Goal: Task Accomplishment & Management: Manage account settings

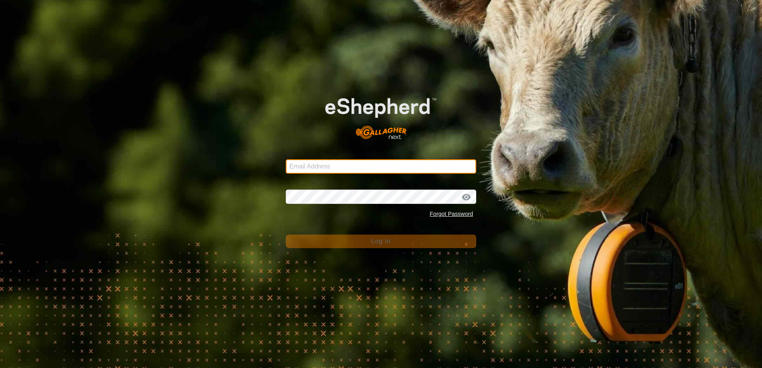
click at [330, 165] on input "Email Address" at bounding box center [381, 166] width 191 height 14
type input "[EMAIL_ADDRESS][DOMAIN_NAME]"
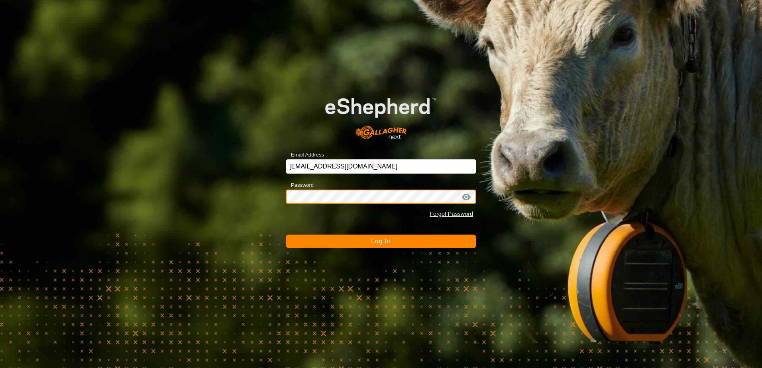
click at [286, 235] on button "Log In" at bounding box center [381, 242] width 191 height 14
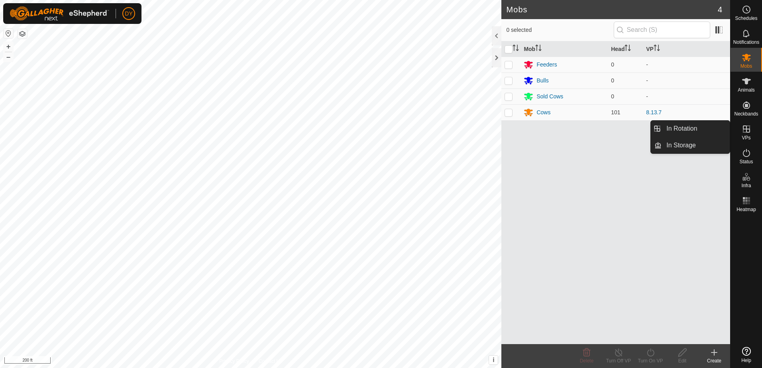
click at [330, 130] on icon at bounding box center [747, 129] width 10 height 10
click at [330, 128] on link "In Rotation" at bounding box center [696, 129] width 68 height 16
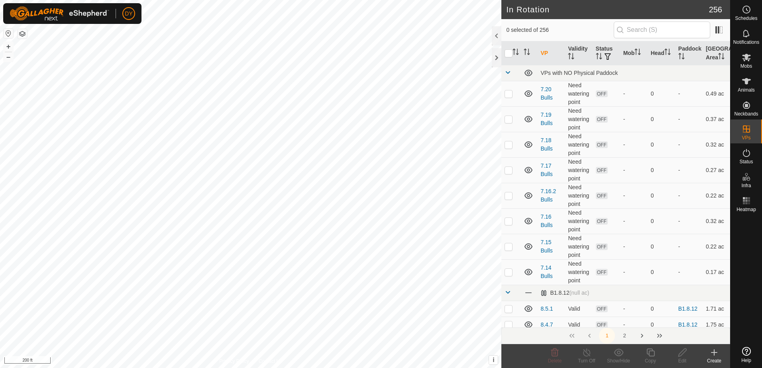
click at [330, 353] on icon at bounding box center [715, 353] width 6 height 0
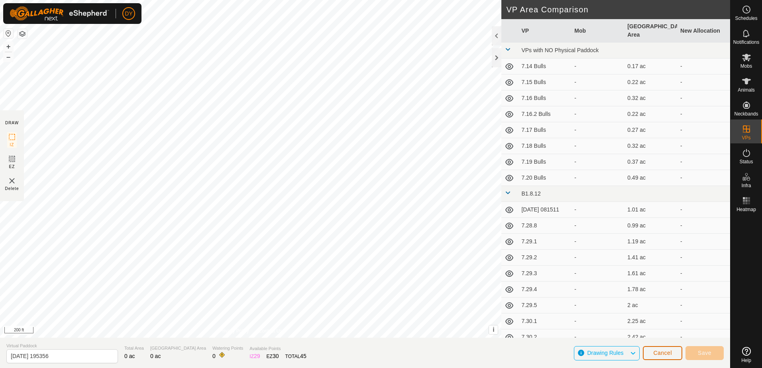
click at [330, 354] on span "Cancel" at bounding box center [662, 353] width 19 height 6
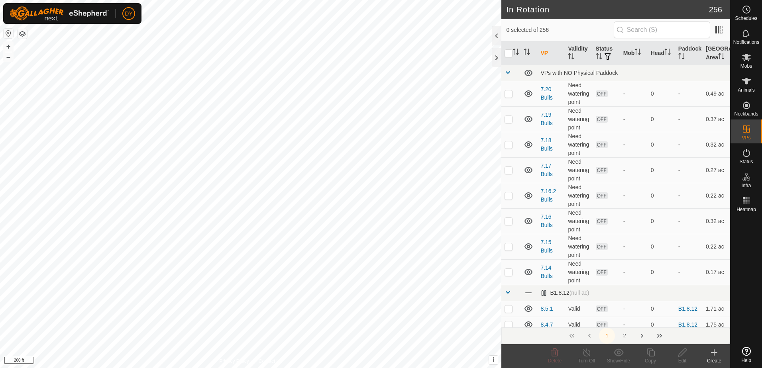
click at [330, 354] on icon at bounding box center [715, 353] width 10 height 10
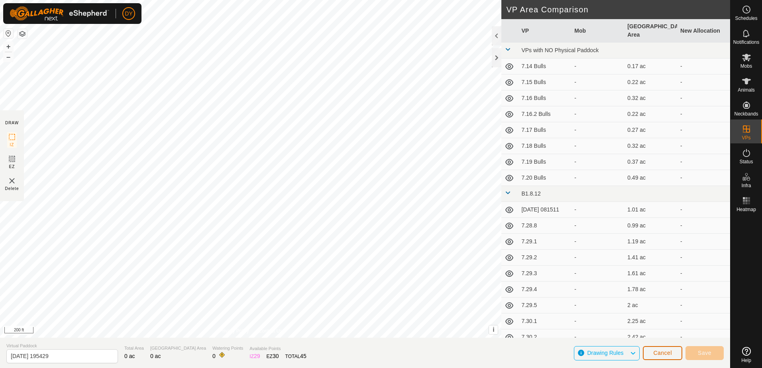
click at [330, 354] on span "Cancel" at bounding box center [662, 353] width 19 height 6
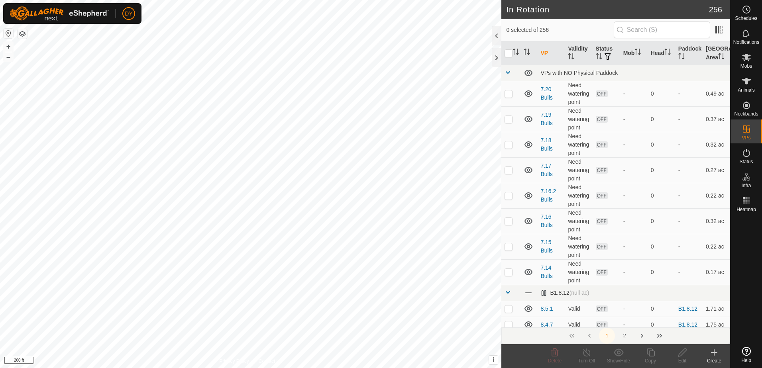
click at [330, 354] on icon at bounding box center [715, 353] width 10 height 10
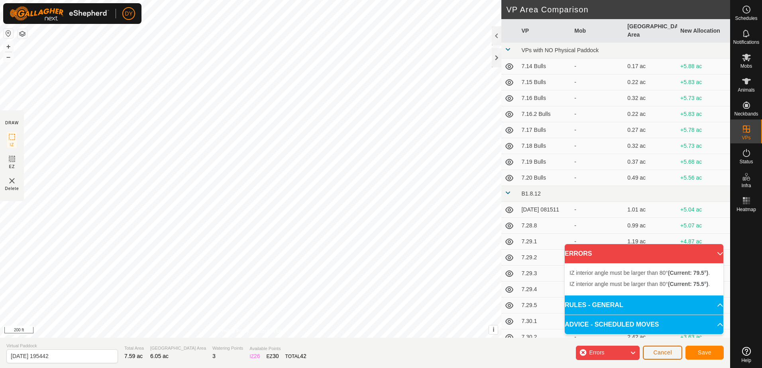
click at [330, 352] on button "Cancel" at bounding box center [662, 353] width 39 height 14
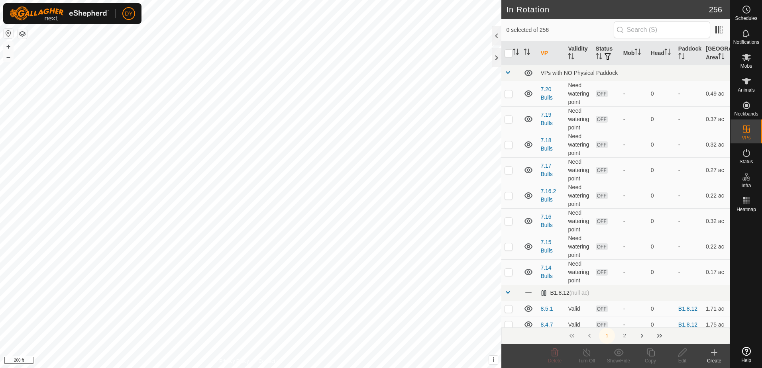
click at [330, 354] on icon at bounding box center [714, 353] width 0 height 6
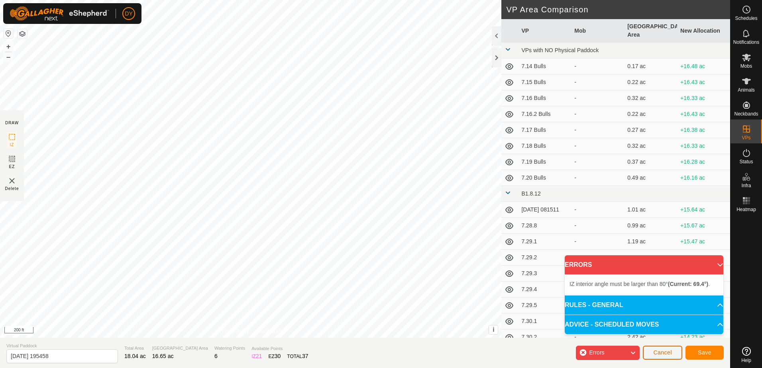
click at [330, 354] on span "Cancel" at bounding box center [662, 353] width 19 height 6
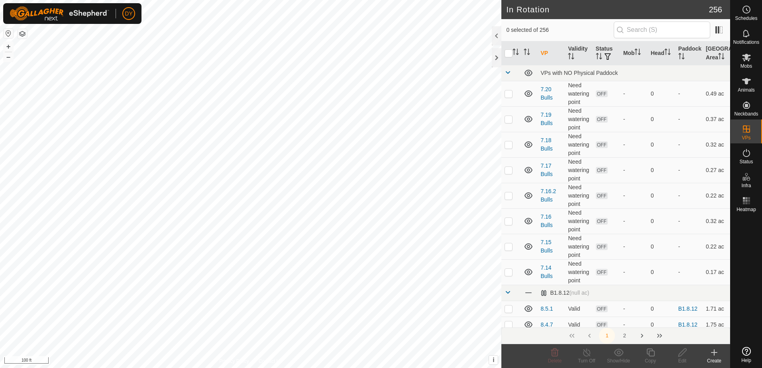
click at [330, 353] on icon at bounding box center [715, 353] width 6 height 0
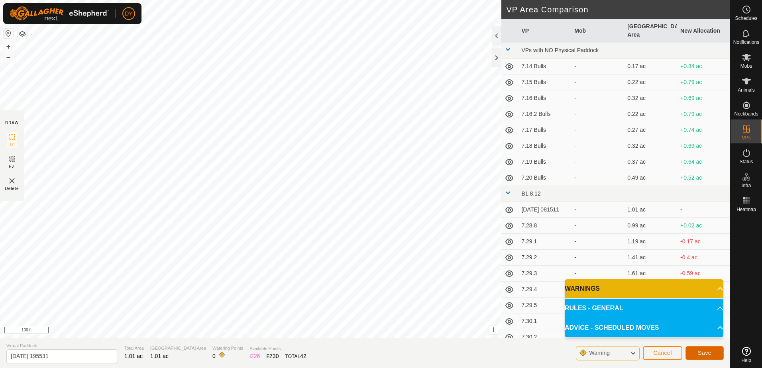
click at [330, 354] on button "Save" at bounding box center [705, 353] width 38 height 14
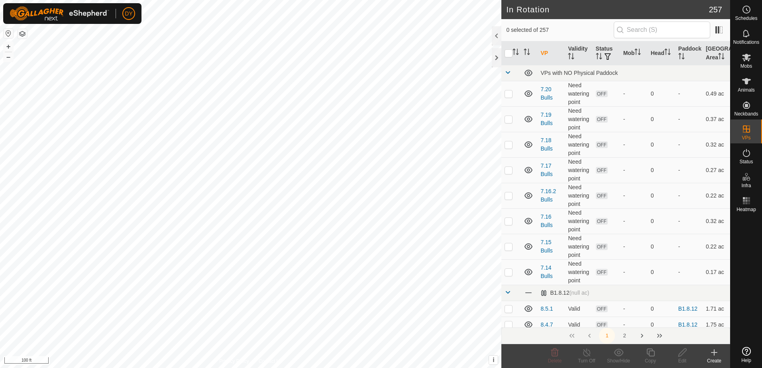
checkbox input "true"
click at [330, 353] on icon at bounding box center [651, 353] width 10 height 10
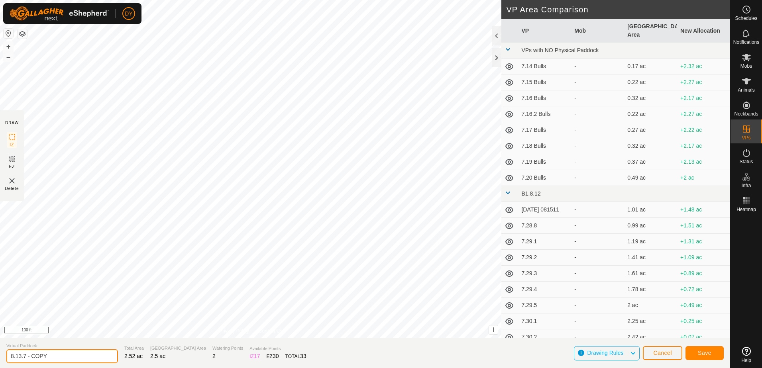
drag, startPoint x: 55, startPoint y: 357, endPoint x: 56, endPoint y: 368, distance: 11.2
click at [24, 354] on input "8.13.7 - COPY" at bounding box center [62, 357] width 112 height 14
type input "8.14.1"
click at [330, 354] on button "Save" at bounding box center [705, 353] width 38 height 14
click at [53, 354] on input "8.14.1" at bounding box center [62, 357] width 112 height 14
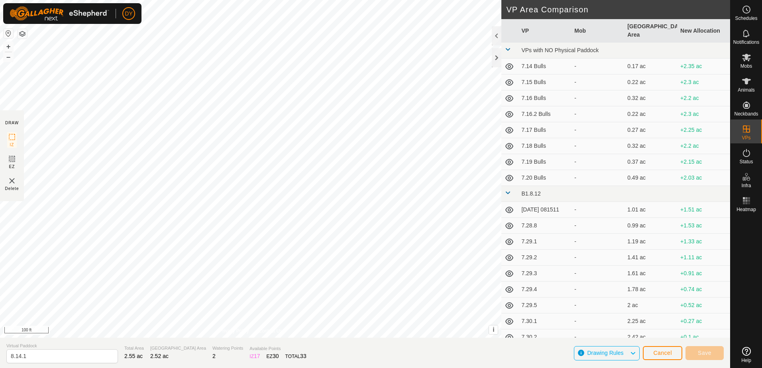
click at [330, 354] on span "Drawing Rules" at bounding box center [608, 353] width 43 height 10
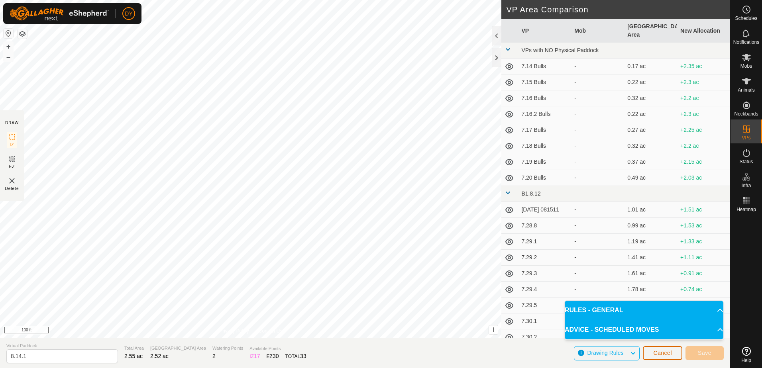
click at [330, 353] on button "Cancel" at bounding box center [662, 353] width 39 height 14
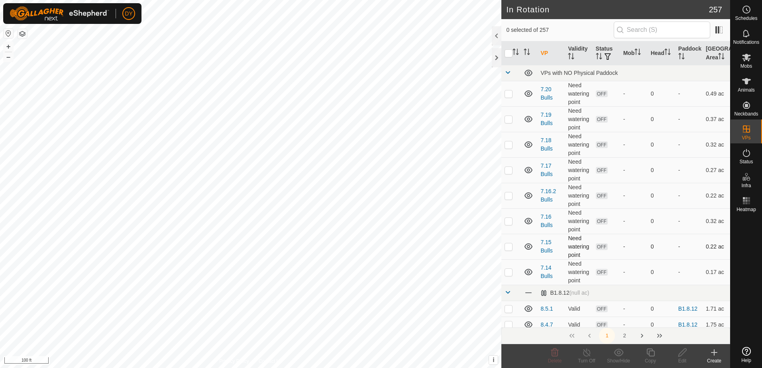
checkbox input "true"
click at [330, 354] on icon at bounding box center [651, 353] width 8 height 8
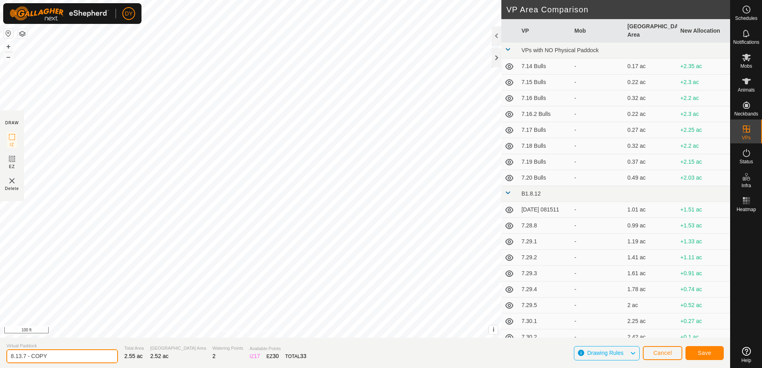
click at [58, 354] on input "8.13.7 - COPY" at bounding box center [62, 357] width 112 height 14
type input "8.14.1"
click at [330, 352] on button "Save" at bounding box center [705, 353] width 38 height 14
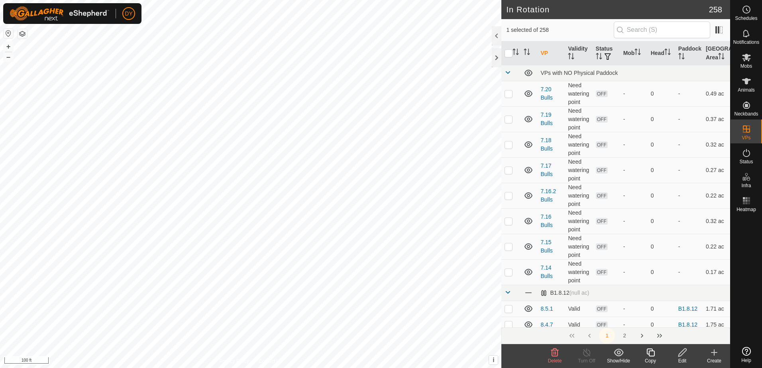
checkbox input "false"
checkbox input "true"
checkbox input "false"
click at [330, 351] on icon at bounding box center [651, 353] width 8 height 8
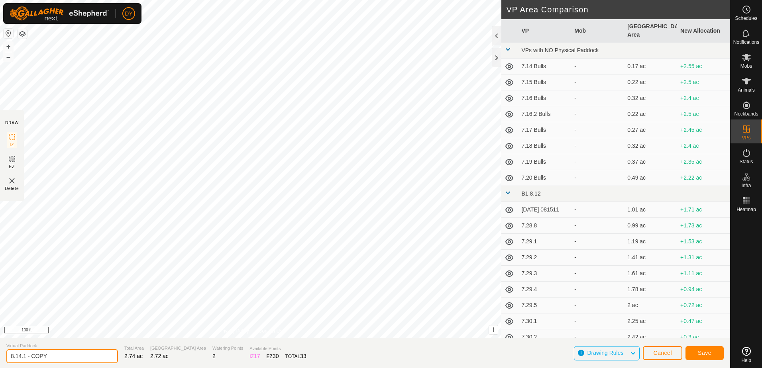
click at [49, 354] on input "8.14.1 - COPY" at bounding box center [62, 357] width 112 height 14
type input "8.14.2"
click at [330, 354] on button "Save" at bounding box center [705, 353] width 38 height 14
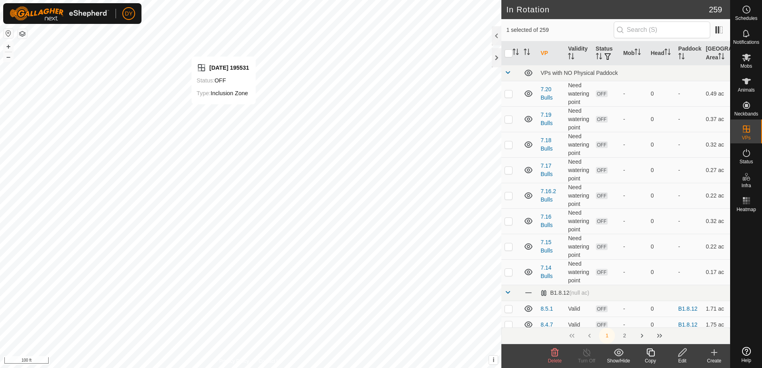
checkbox input "false"
checkbox input "true"
checkbox input "false"
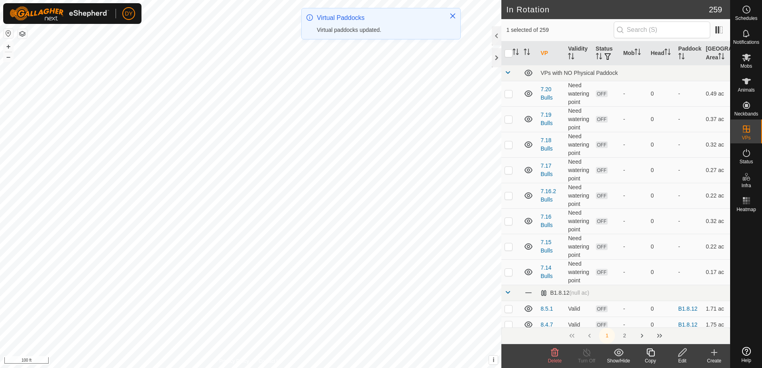
click at [330, 354] on icon at bounding box center [651, 353] width 10 height 10
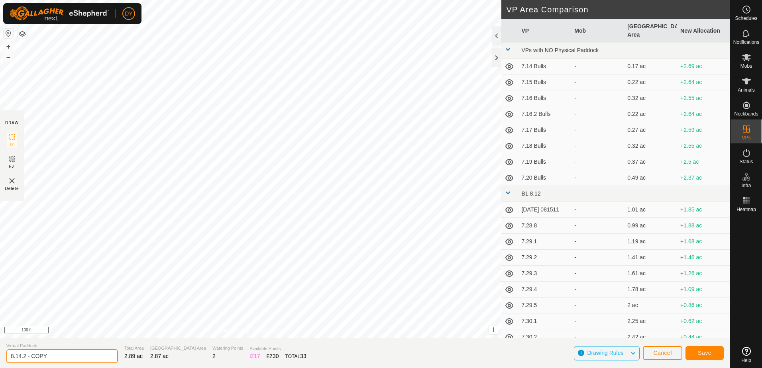
click at [57, 354] on input "8.14.2 - COPY" at bounding box center [62, 357] width 112 height 14
type input "8.14.3"
click at [330, 354] on button "Save" at bounding box center [705, 353] width 38 height 14
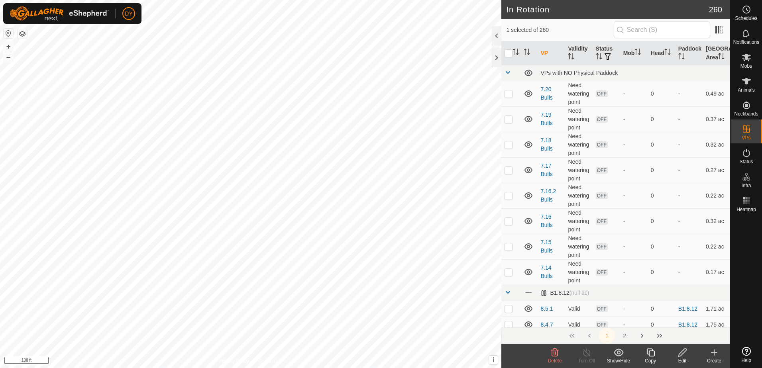
checkbox input "false"
checkbox input "true"
checkbox input "false"
click at [330, 354] on icon at bounding box center [651, 353] width 10 height 10
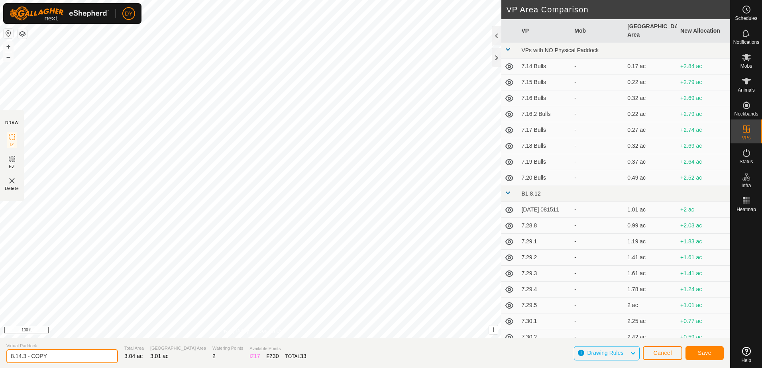
click at [62, 354] on input "8.14.3 - COPY" at bounding box center [62, 357] width 112 height 14
type input "8.14.4"
click at [330, 353] on button "Save" at bounding box center [705, 353] width 38 height 14
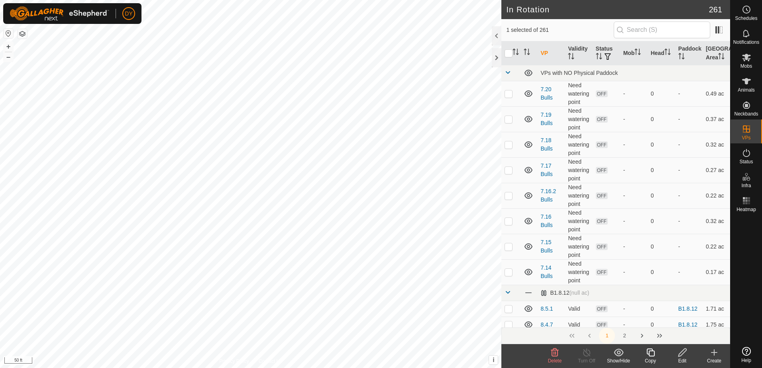
checkbox input "false"
checkbox input "true"
checkbox input "false"
click at [330, 353] on icon at bounding box center [651, 353] width 8 height 8
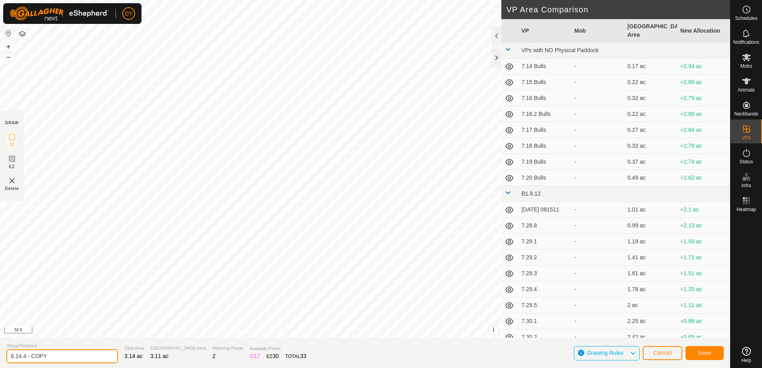
click at [51, 354] on input "8.14.4 - COPY" at bounding box center [62, 357] width 112 height 14
type input "8.14.5"
click at [330, 354] on button "Save" at bounding box center [705, 353] width 38 height 14
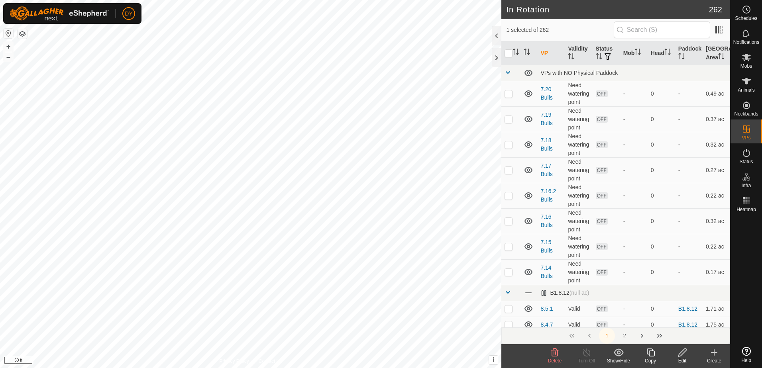
checkbox input "false"
checkbox input "true"
checkbox input "false"
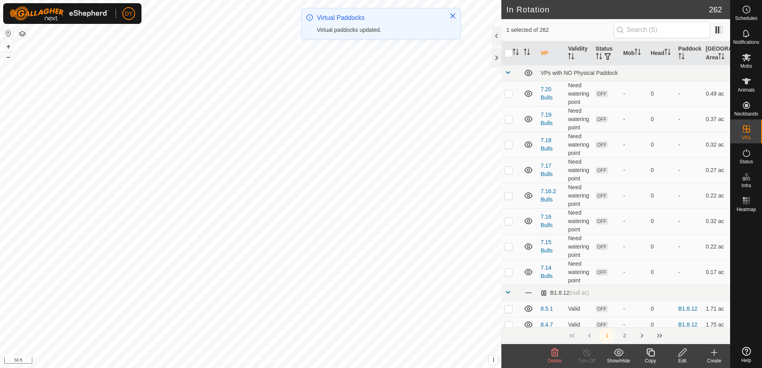
click at [330, 353] on icon at bounding box center [651, 353] width 10 height 10
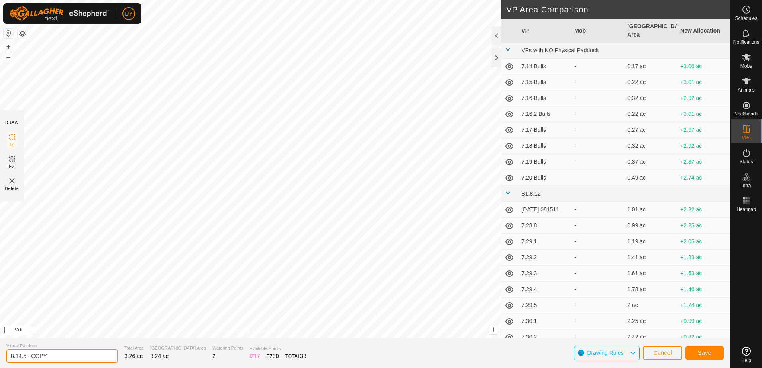
click at [59, 354] on input "8.14.5 - COPY" at bounding box center [62, 357] width 112 height 14
type input "8.14.6"
click at [330, 354] on button "Save" at bounding box center [705, 353] width 38 height 14
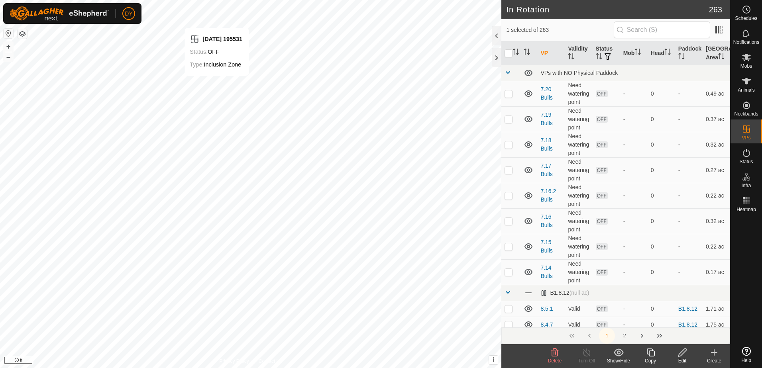
checkbox input "false"
checkbox input "true"
checkbox input "false"
click at [330, 354] on icon at bounding box center [651, 353] width 10 height 10
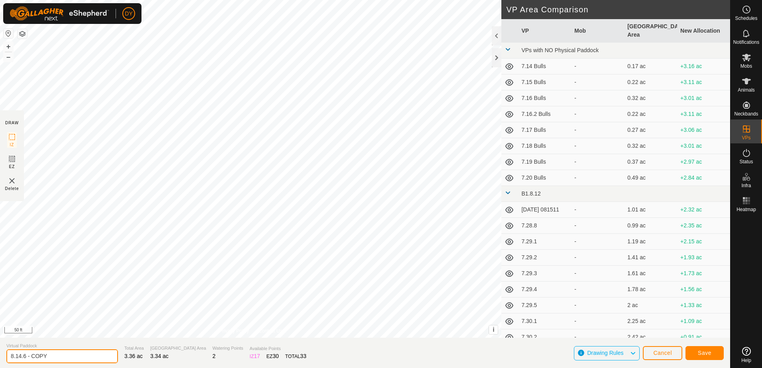
drag, startPoint x: 52, startPoint y: 356, endPoint x: 28, endPoint y: 356, distance: 24.3
click at [28, 354] on input "8.14.6 - COPY" at bounding box center [62, 357] width 112 height 14
type input "8.14.7"
click at [330, 354] on button "Save" at bounding box center [705, 353] width 38 height 14
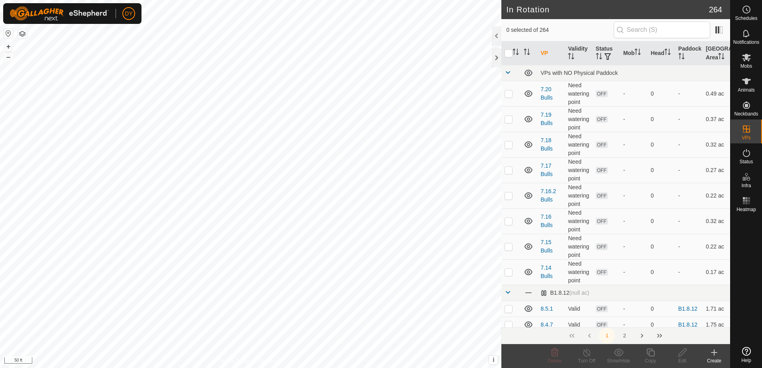
checkbox input "true"
click at [330, 354] on icon at bounding box center [555, 353] width 10 height 10
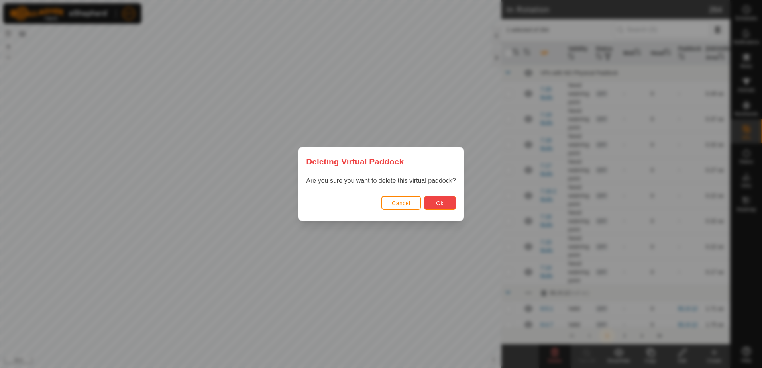
click at [330, 201] on span "Ok" at bounding box center [440, 203] width 8 height 6
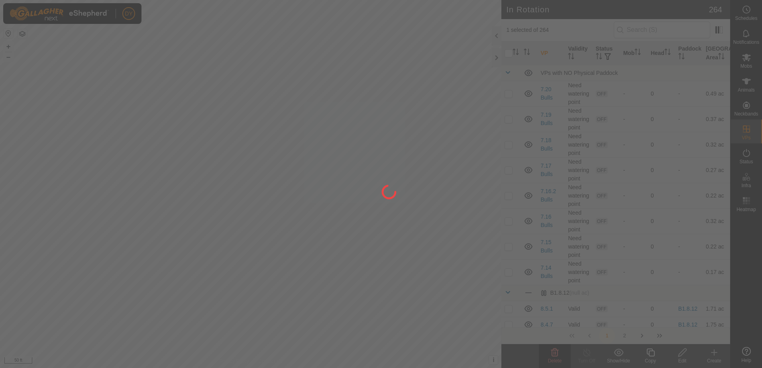
checkbox input "false"
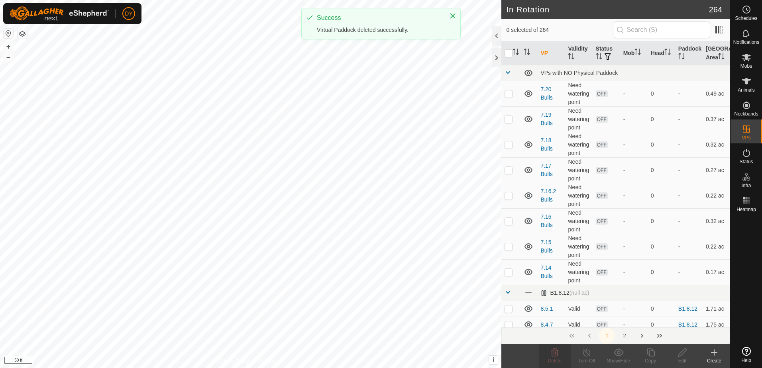
checkbox input "true"
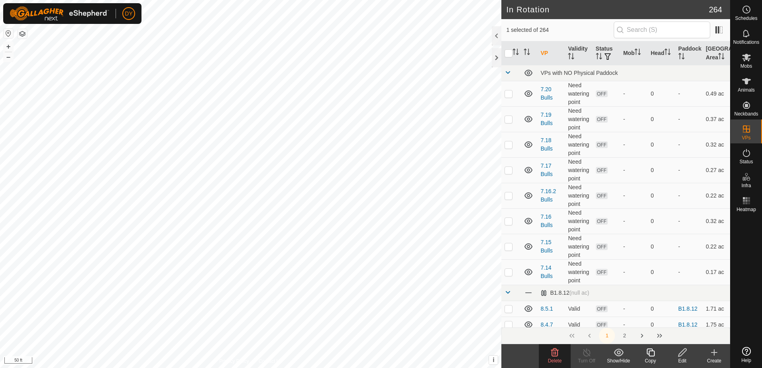
click at [330, 353] on delete-svg-icon at bounding box center [555, 353] width 32 height 10
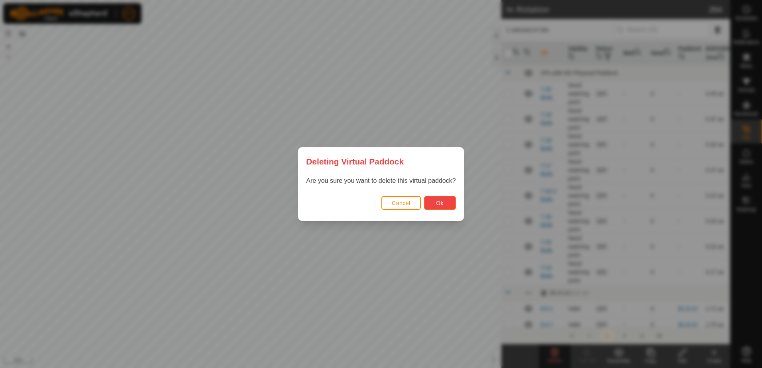
click at [330, 203] on button "Ok" at bounding box center [440, 203] width 32 height 14
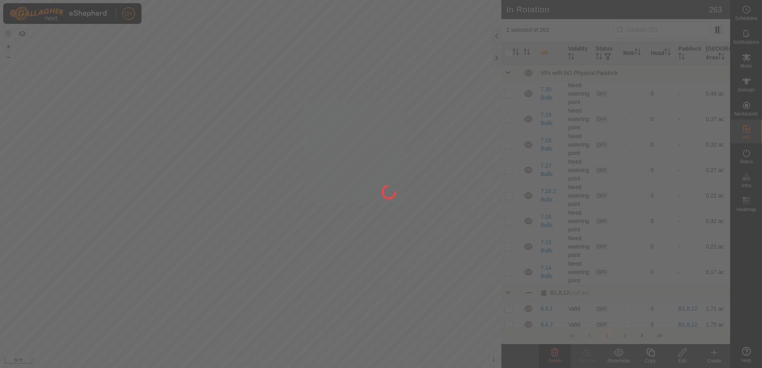
checkbox input "false"
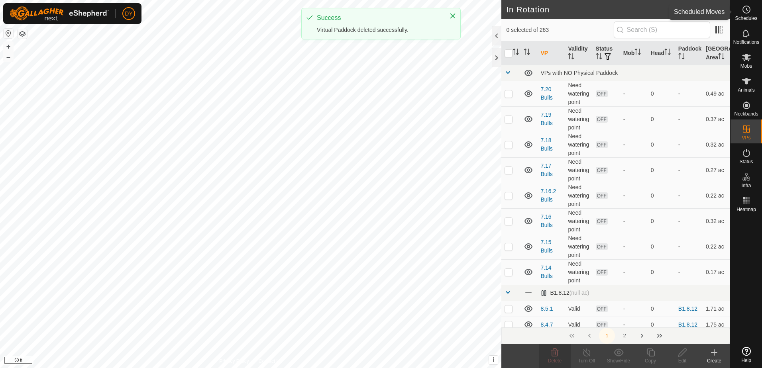
click at [330, 12] on es-schedule-vp-svg-icon at bounding box center [746, 9] width 14 height 13
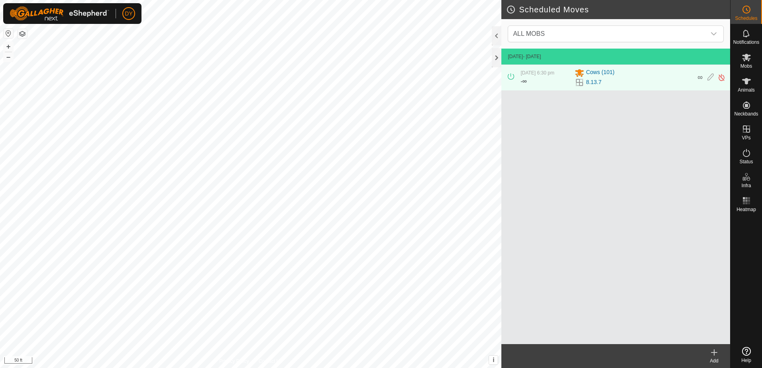
click at [330, 354] on icon at bounding box center [714, 353] width 0 height 6
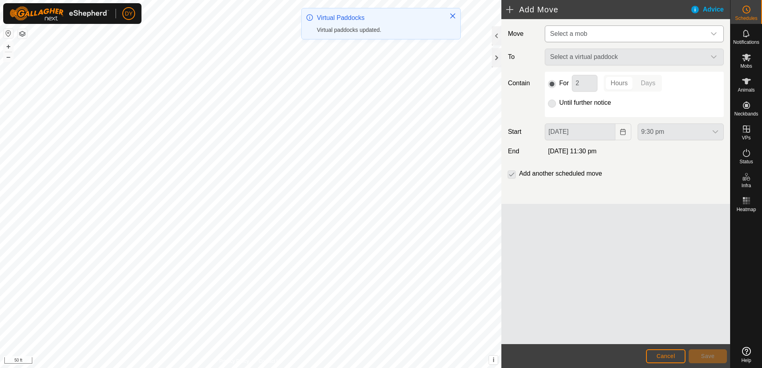
click at [330, 35] on span "Select a mob" at bounding box center [568, 33] width 37 height 7
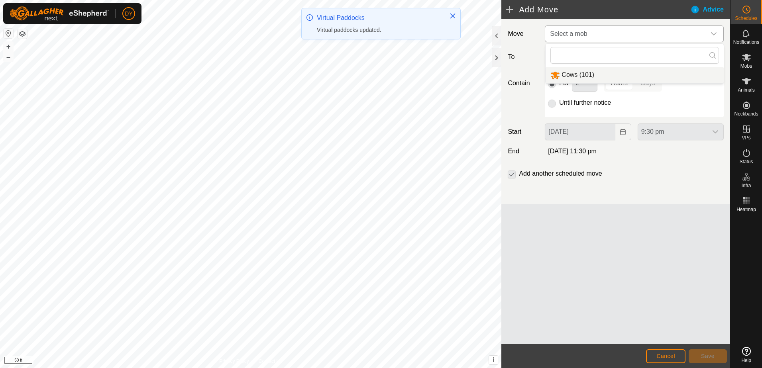
click at [330, 75] on li "Cows (101)" at bounding box center [635, 75] width 178 height 16
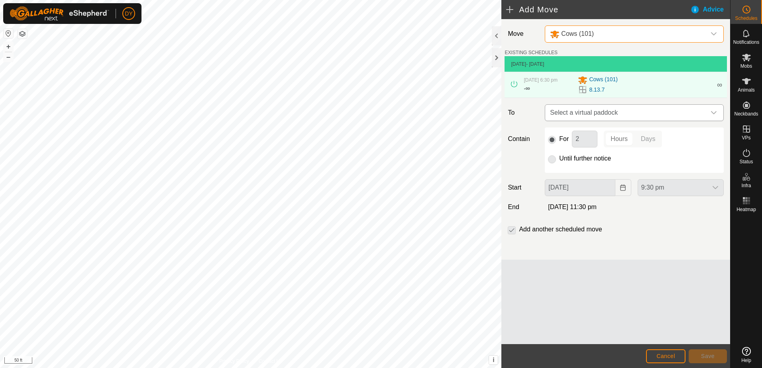
click at [330, 115] on span "Select a virtual paddock" at bounding box center [626, 113] width 159 height 16
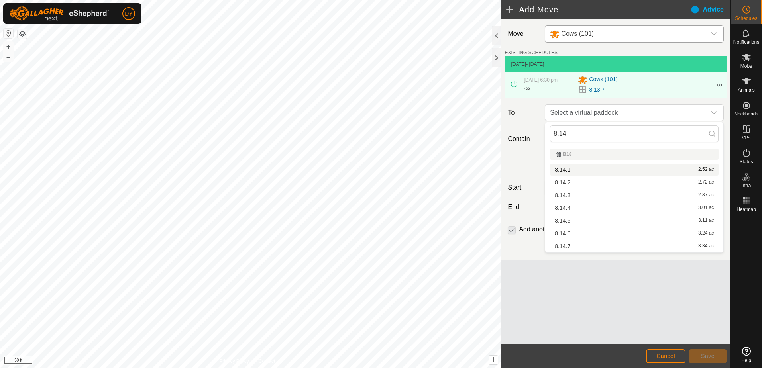
type input "8.14"
click at [330, 168] on li "8.14.1 2.52 ac" at bounding box center [634, 170] width 169 height 12
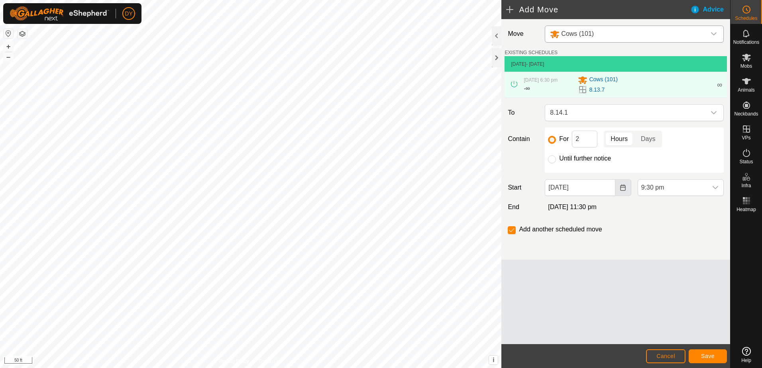
click at [330, 187] on icon "Choose Date" at bounding box center [623, 188] width 6 height 6
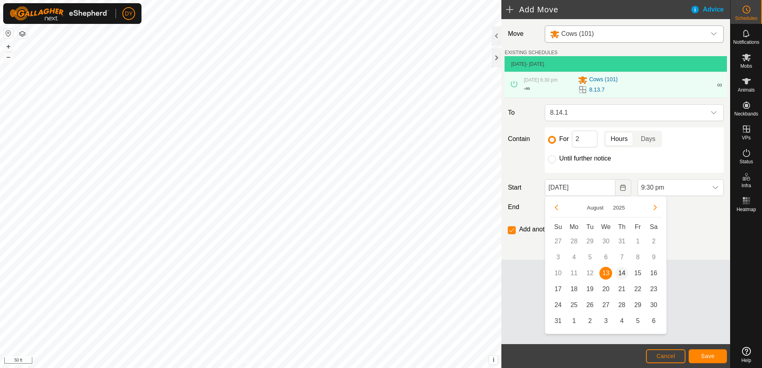
drag, startPoint x: 623, startPoint y: 274, endPoint x: 625, endPoint y: 270, distance: 4.6
click at [330, 274] on span "14" at bounding box center [622, 273] width 13 height 13
type input "[DATE]"
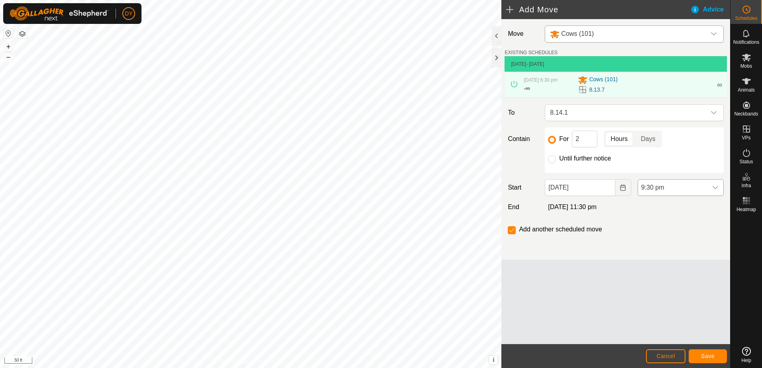
click at [330, 186] on icon "dropdown trigger" at bounding box center [715, 188] width 6 height 6
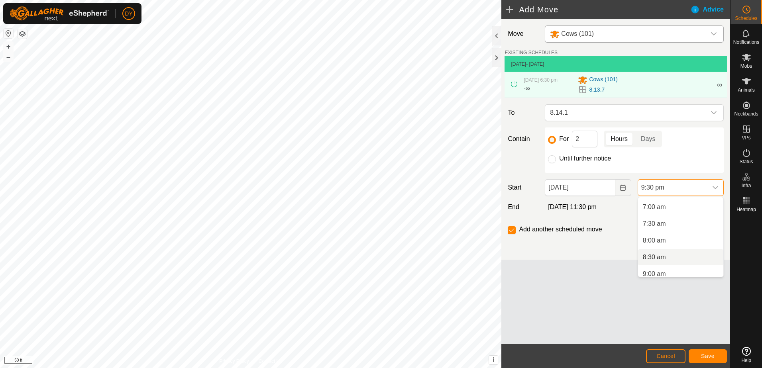
scroll to position [214, 0]
click at [330, 210] on li "6:30 am" at bounding box center [680, 209] width 85 height 16
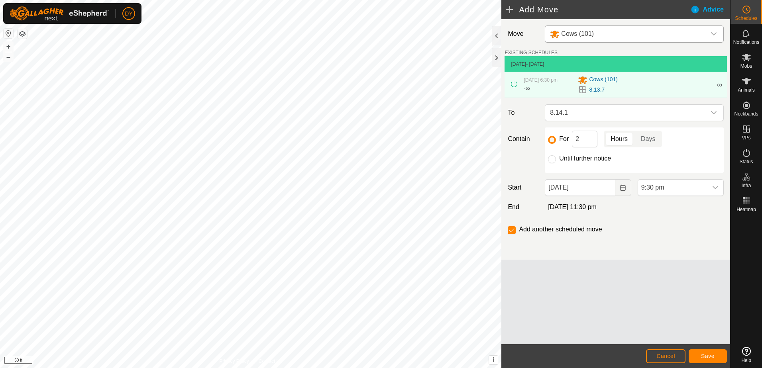
scroll to position [656, 0]
click at [330, 354] on span "Save" at bounding box center [708, 356] width 14 height 6
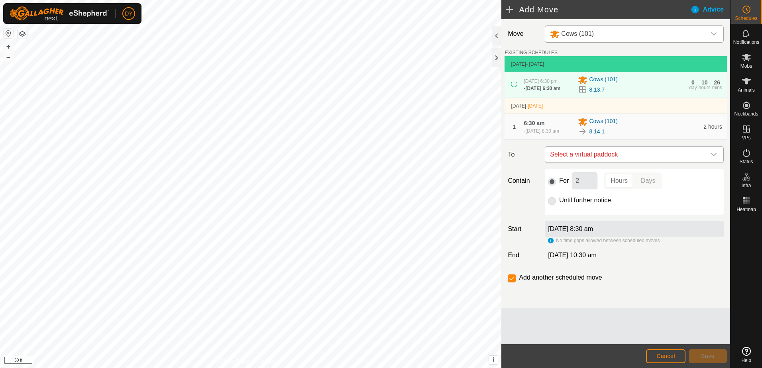
click at [330, 155] on span "Select a virtual paddock" at bounding box center [626, 155] width 159 height 16
type input "8.14.2"
click at [330, 215] on li "8.14.2 2.72 ac" at bounding box center [634, 214] width 169 height 12
click at [330, 354] on span "Save" at bounding box center [708, 356] width 14 height 6
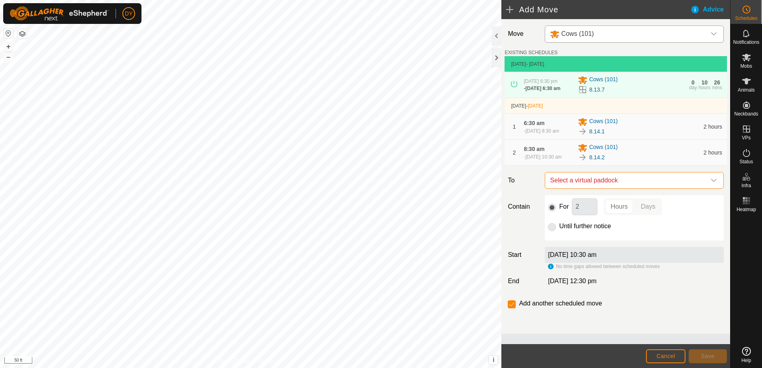
click at [330, 187] on span "Select a virtual paddock" at bounding box center [626, 181] width 159 height 16
type input "8.14.3"
click at [330, 242] on li "8.14.3 2.87 ac" at bounding box center [634, 244] width 169 height 12
click at [330, 354] on button "Save" at bounding box center [708, 357] width 38 height 14
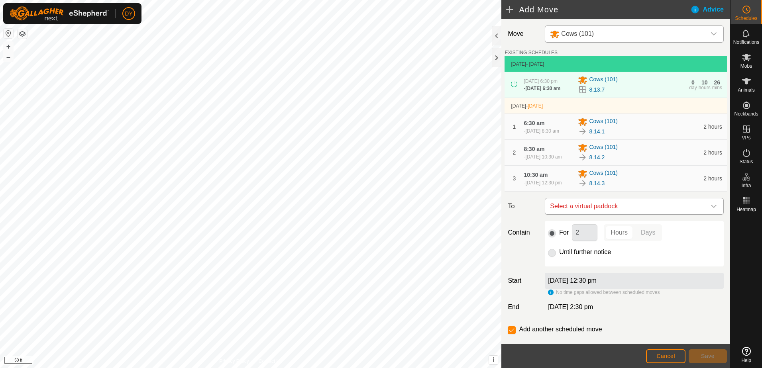
click at [330, 214] on span "Select a virtual paddock" at bounding box center [626, 207] width 159 height 16
type input "8.14.4"
click at [330, 271] on li "8.14.4 3.01 ac" at bounding box center [630, 273] width 163 height 12
click at [330, 354] on button "Save" at bounding box center [708, 357] width 38 height 14
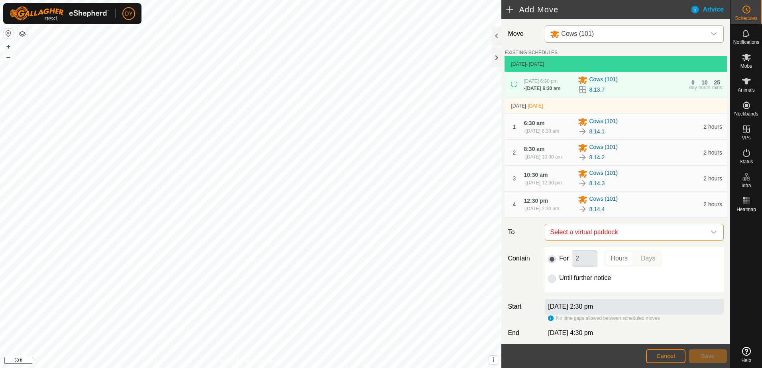
click at [330, 240] on span "Select a virtual paddock" at bounding box center [626, 232] width 159 height 16
type input "8.14.5"
click at [330, 299] on li "8.14.5 3.11 ac" at bounding box center [630, 299] width 163 height 12
click at [330, 354] on button "Save" at bounding box center [708, 357] width 38 height 14
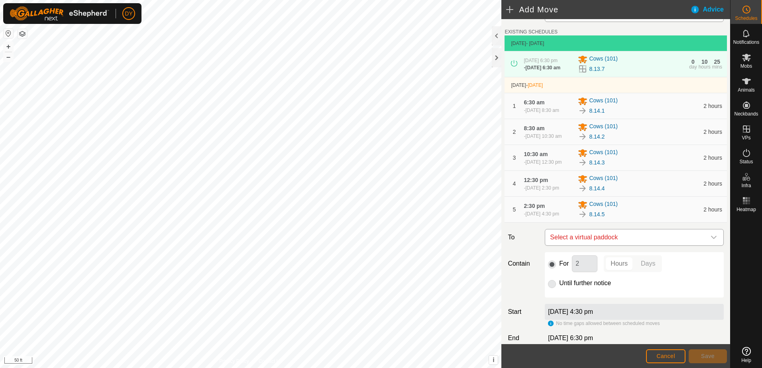
scroll to position [77, 0]
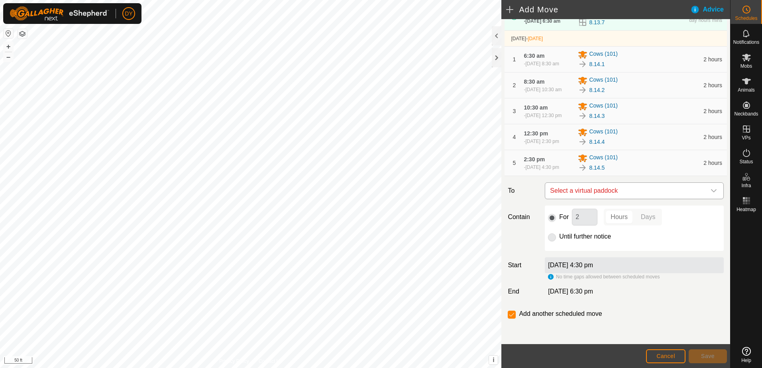
click at [330, 197] on span "Select a virtual paddock" at bounding box center [626, 191] width 159 height 16
type input "8.14.6"
click at [330, 247] on li "8.14.6 3.24 ac" at bounding box center [630, 248] width 163 height 12
click at [330, 354] on span "Save" at bounding box center [708, 356] width 14 height 6
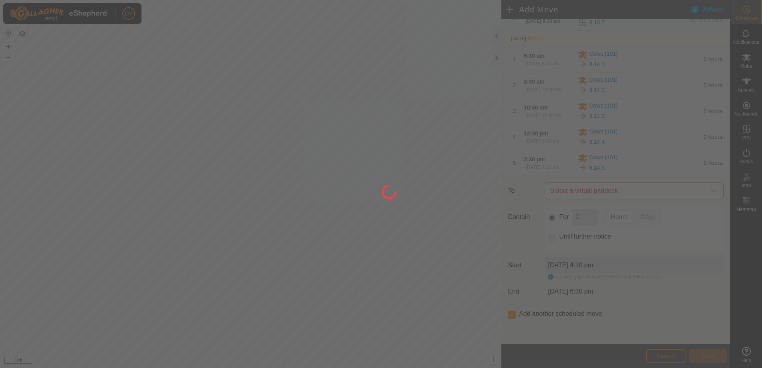
scroll to position [0, 0]
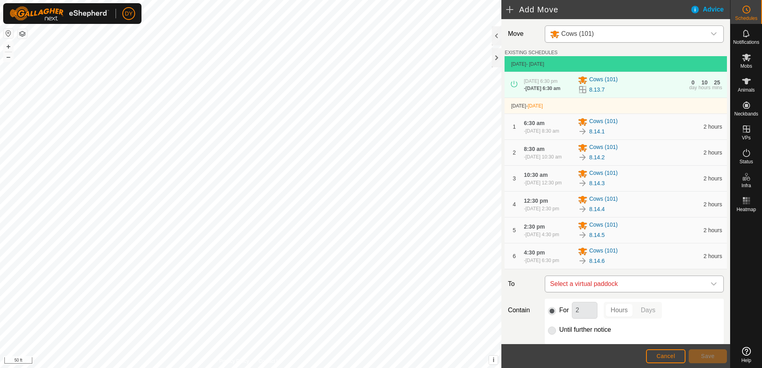
click at [330, 292] on span "Select a virtual paddock" at bounding box center [626, 284] width 159 height 16
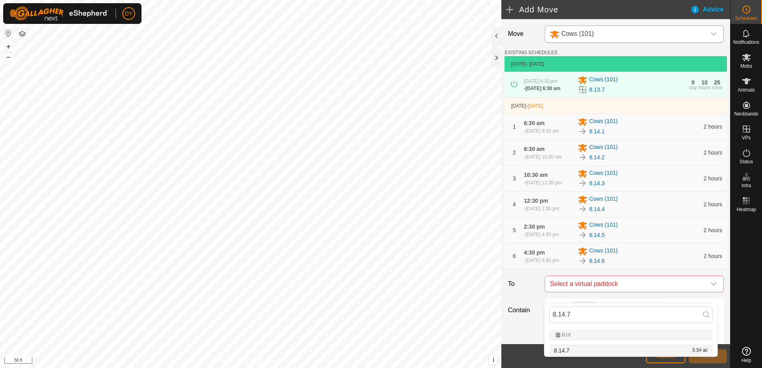
type input "8.14.7"
click at [330, 350] on li "8.14.7 3.34 ac" at bounding box center [630, 351] width 163 height 12
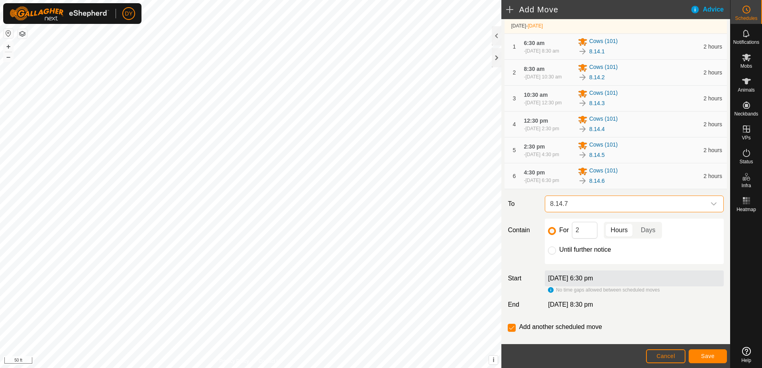
scroll to position [103, 0]
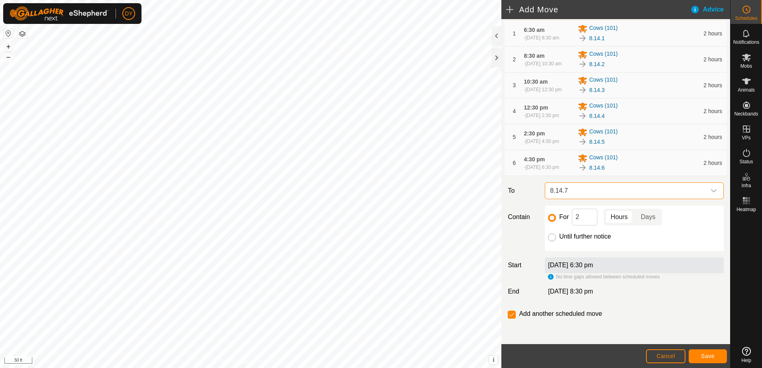
click at [330, 237] on input "Until further notice" at bounding box center [552, 238] width 8 height 8
radio input "true"
checkbox input "false"
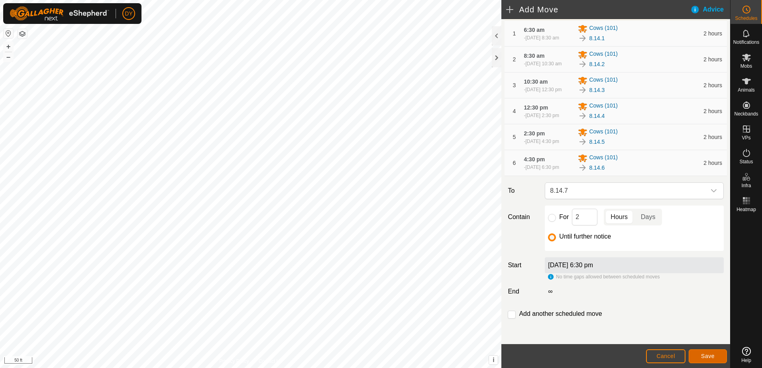
click at [330, 354] on button "Save" at bounding box center [708, 357] width 38 height 14
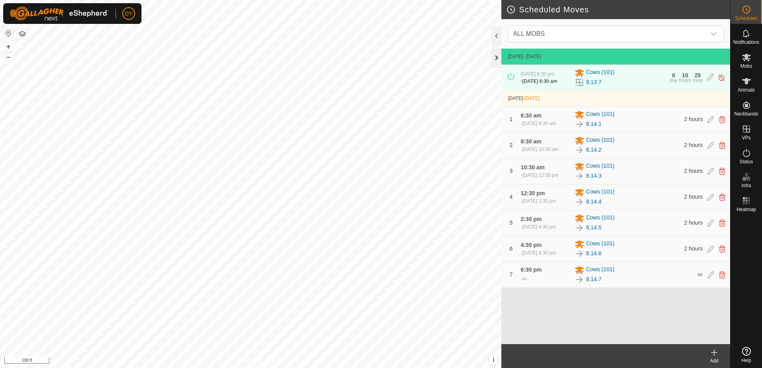
click at [330, 57] on div at bounding box center [497, 57] width 10 height 19
